Goal: Transaction & Acquisition: Purchase product/service

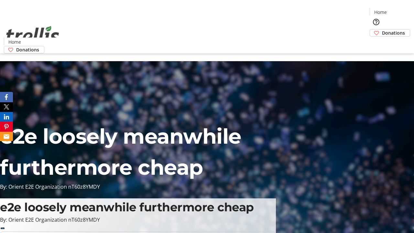
click at [396, 10] on span "Sign Up" at bounding box center [398, 9] width 19 height 8
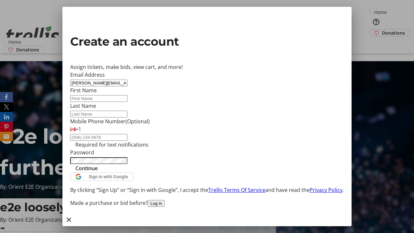
type input "[PERSON_NAME][EMAIL_ADDRESS][DOMAIN_NAME]"
type input "[PERSON_NAME]"
type input "Torp"
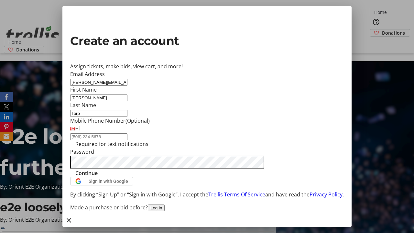
click at [98, 177] on span "Continue" at bounding box center [86, 173] width 22 height 8
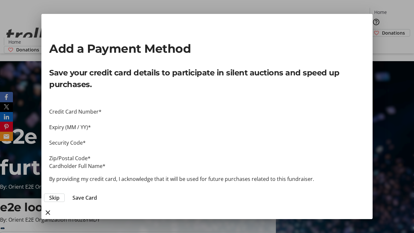
click at [60, 194] on span "Skip" at bounding box center [54, 198] width 10 height 8
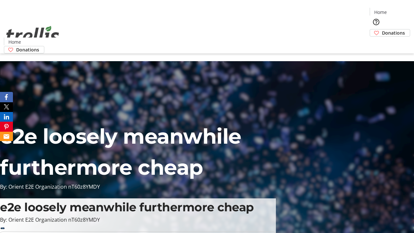
click at [382, 29] on span "Donations" at bounding box center [393, 32] width 23 height 7
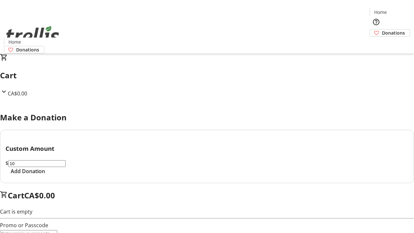
click at [45, 175] on span "Add Donation" at bounding box center [28, 171] width 34 height 8
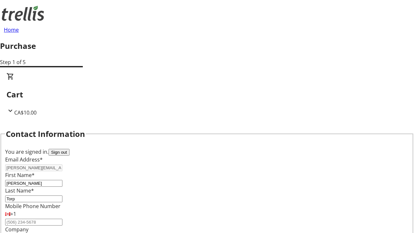
select select "CA"
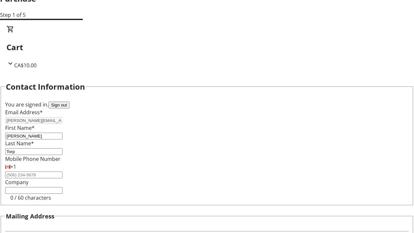
type input "[STREET_ADDRESS][PERSON_NAME]"
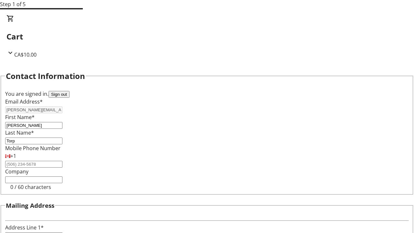
type input "Kelowna"
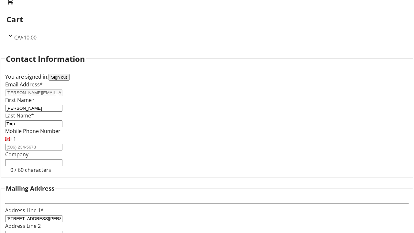
select select "BC"
type input "Kelowna"
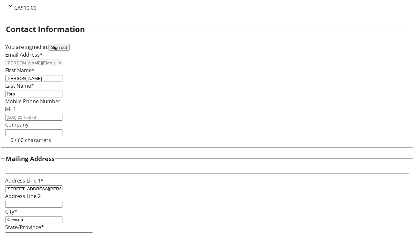
type input "V1Y 0C2"
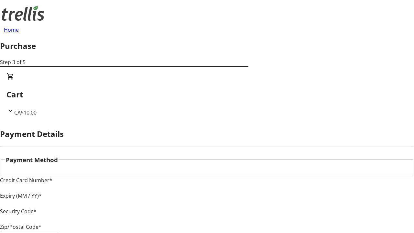
type input "V1Y 0C2"
